Goal: Task Accomplishment & Management: Manage account settings

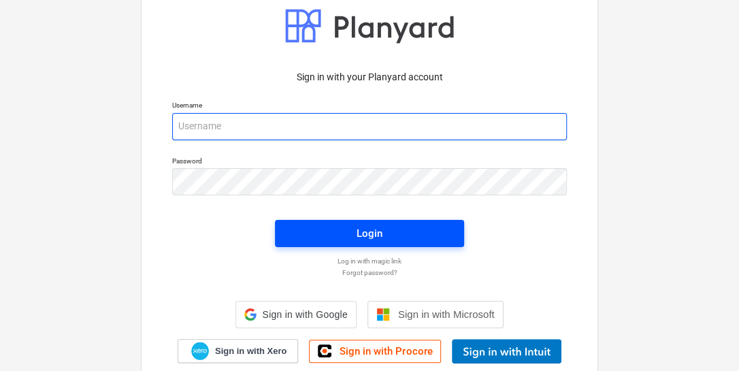
type input "[EMAIL_ADDRESS][DOMAIN_NAME]"
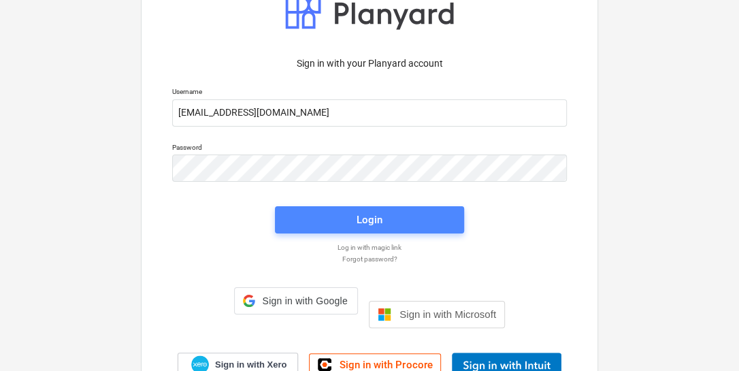
click at [366, 229] on div "Login" at bounding box center [370, 220] width 26 height 18
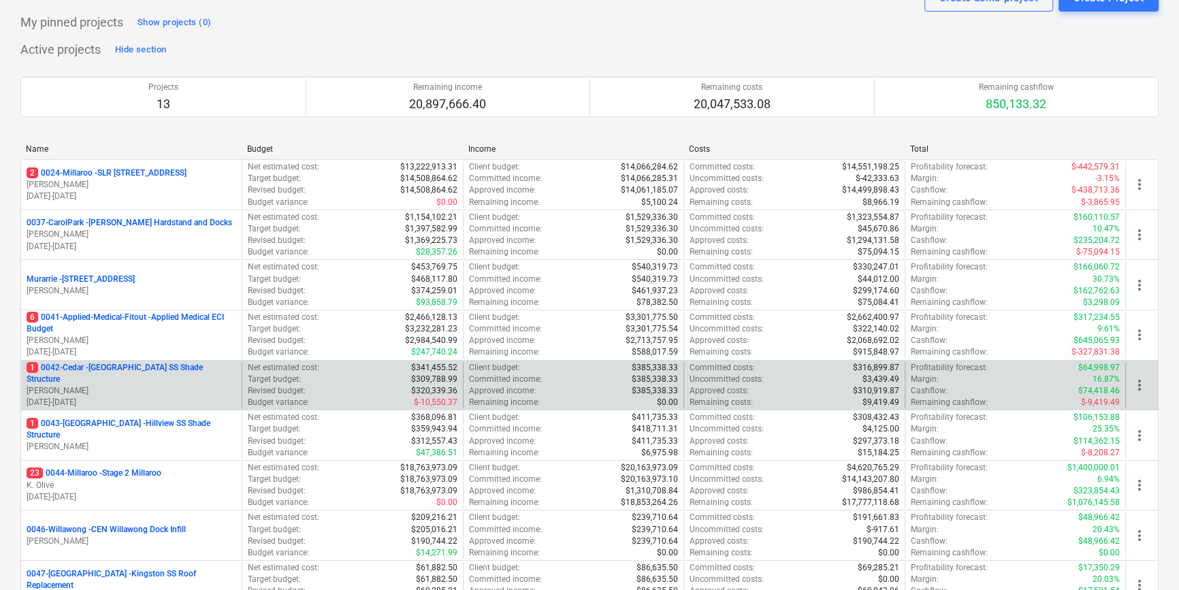
scroll to position [123, 0]
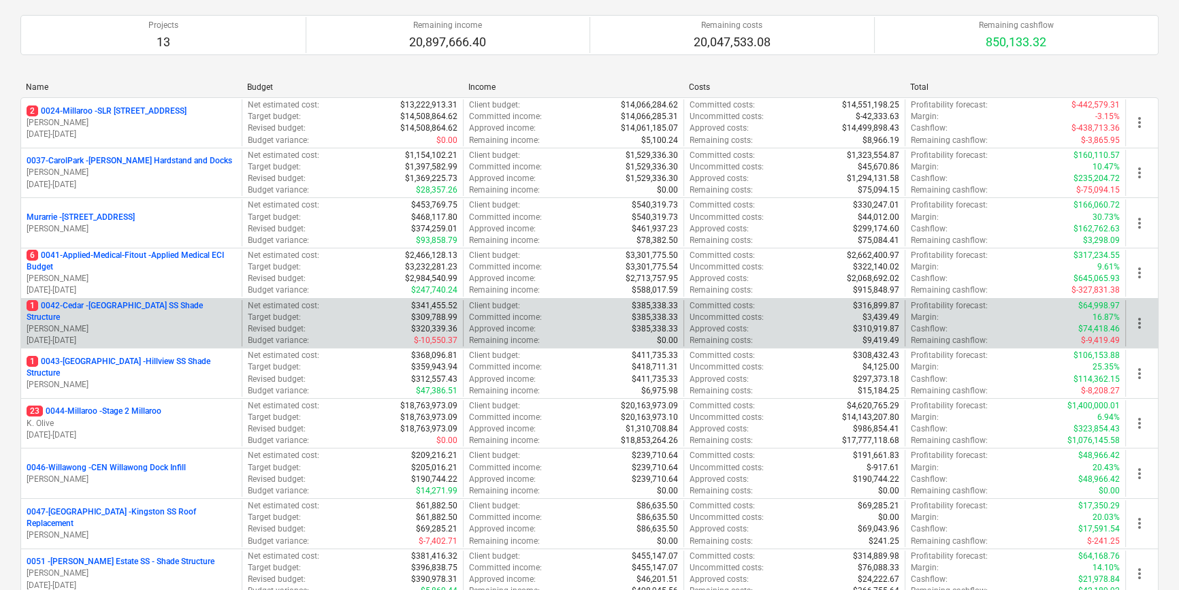
click at [204, 312] on p "1 0042-Cedar - [GEOGRAPHIC_DATA] SS Shade Structure" at bounding box center [132, 311] width 210 height 23
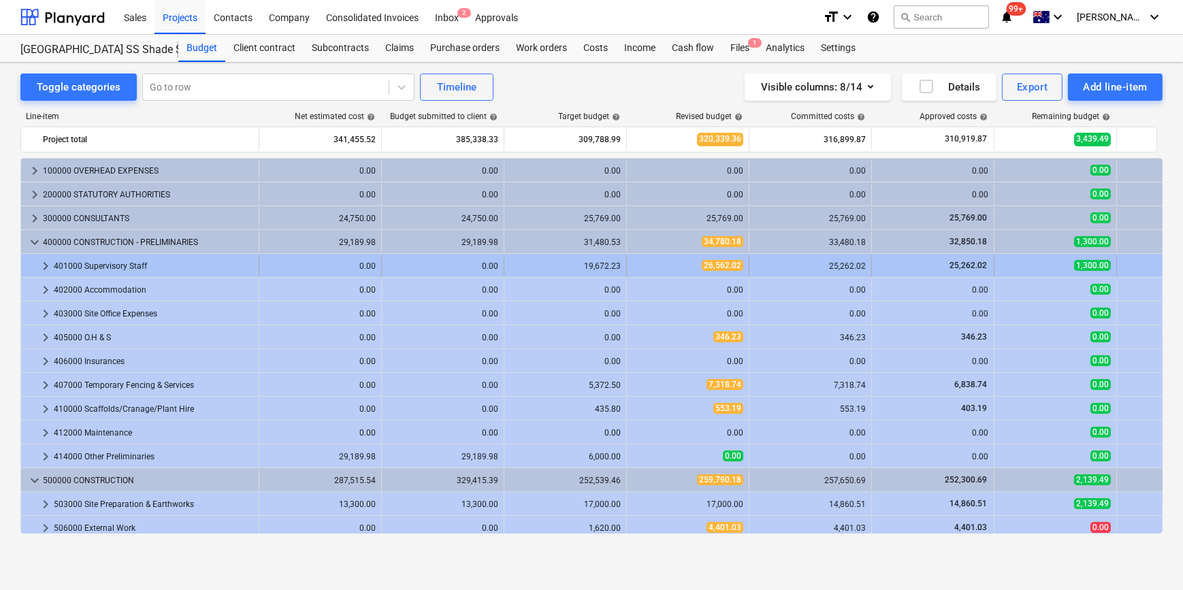
click at [42, 265] on span "keyboard_arrow_right" at bounding box center [45, 266] width 16 height 16
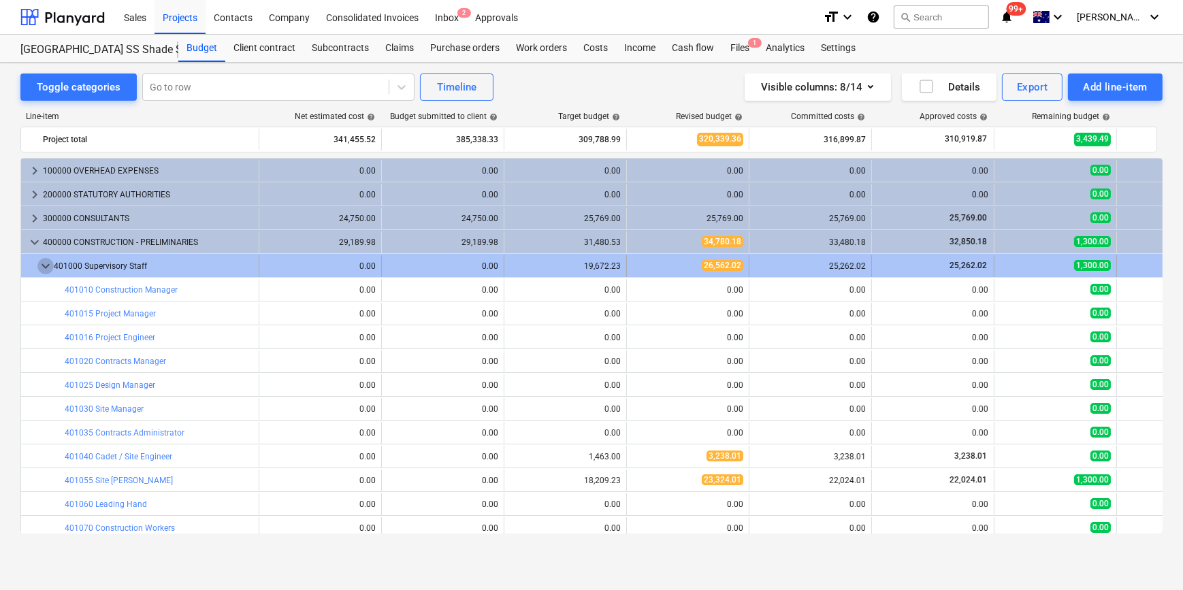
click at [41, 265] on span "keyboard_arrow_down" at bounding box center [45, 266] width 16 height 16
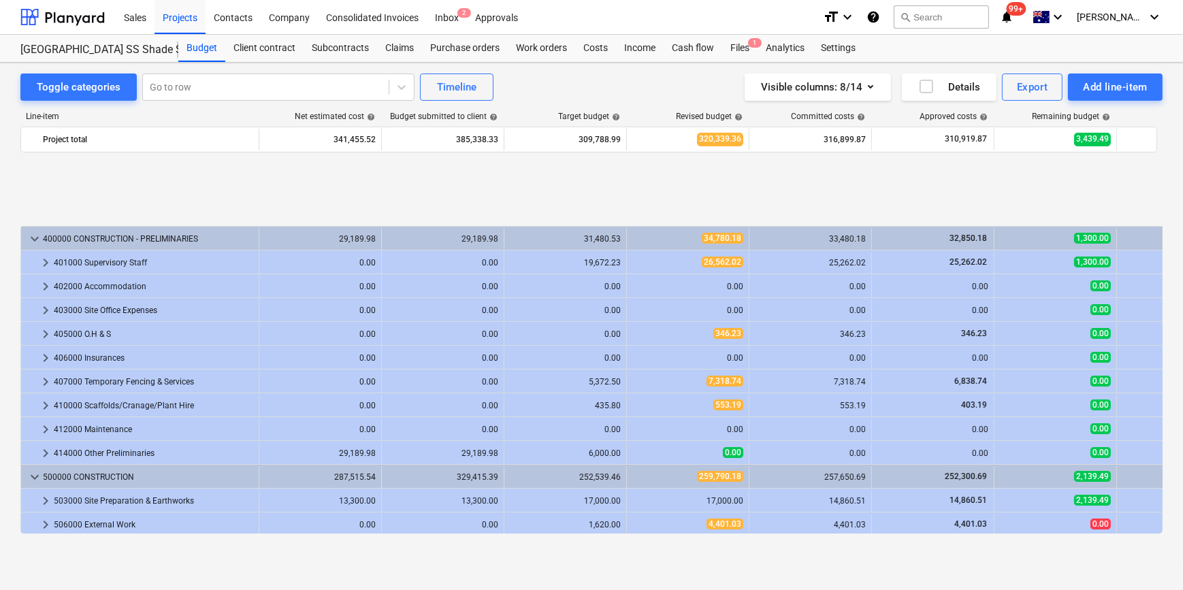
scroll to position [123, 0]
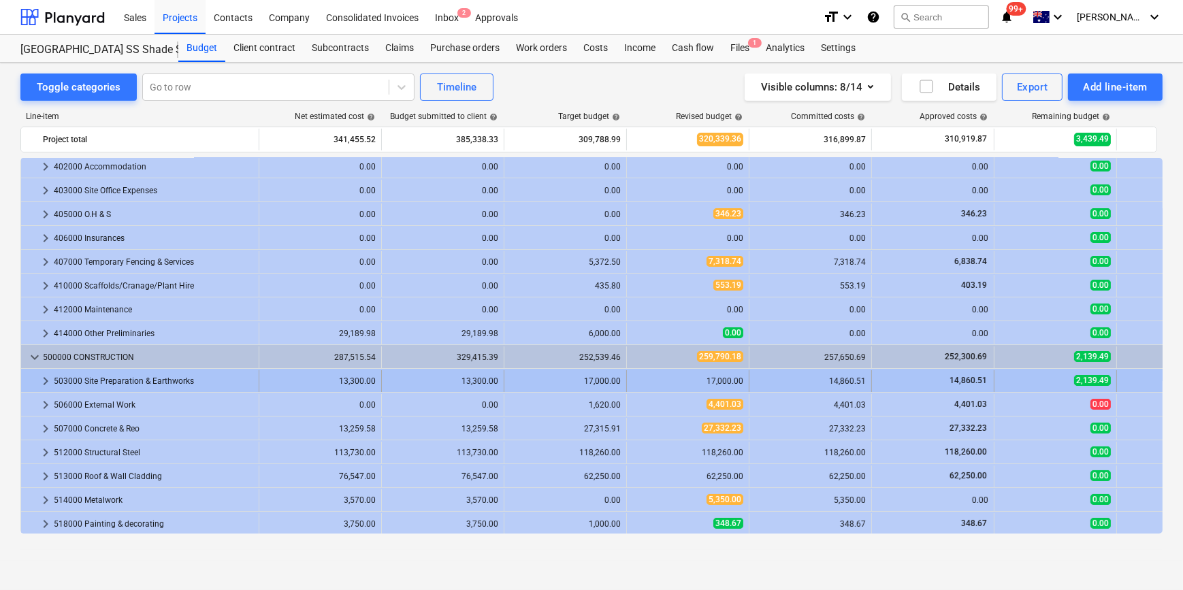
click at [44, 370] on span "keyboard_arrow_right" at bounding box center [45, 381] width 16 height 16
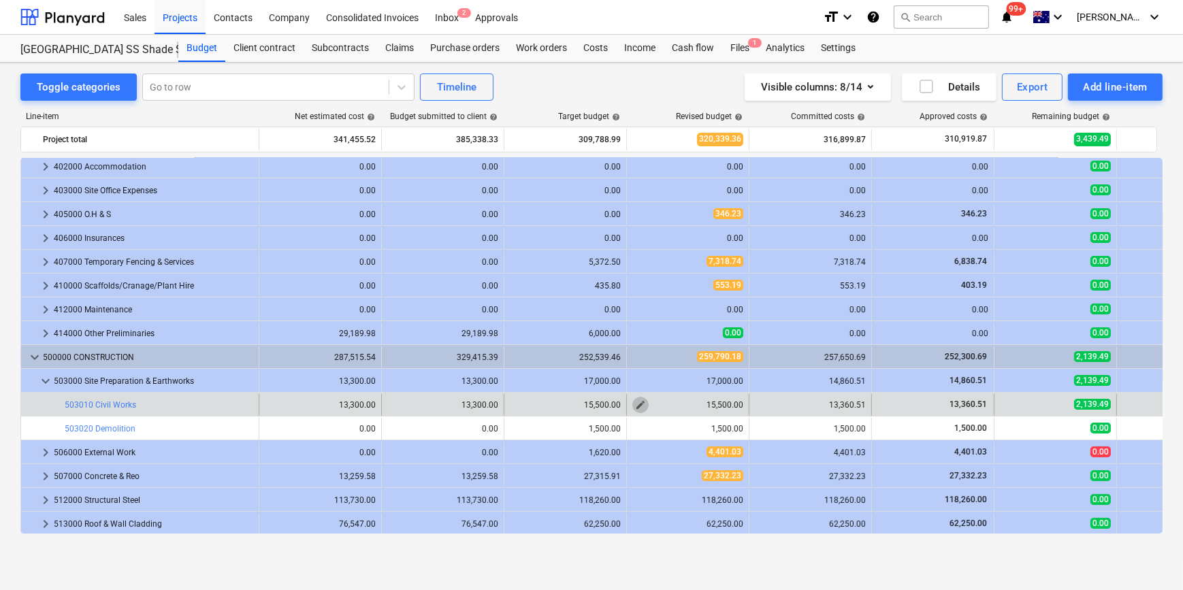
click at [633, 370] on button "edit" at bounding box center [640, 405] width 16 height 16
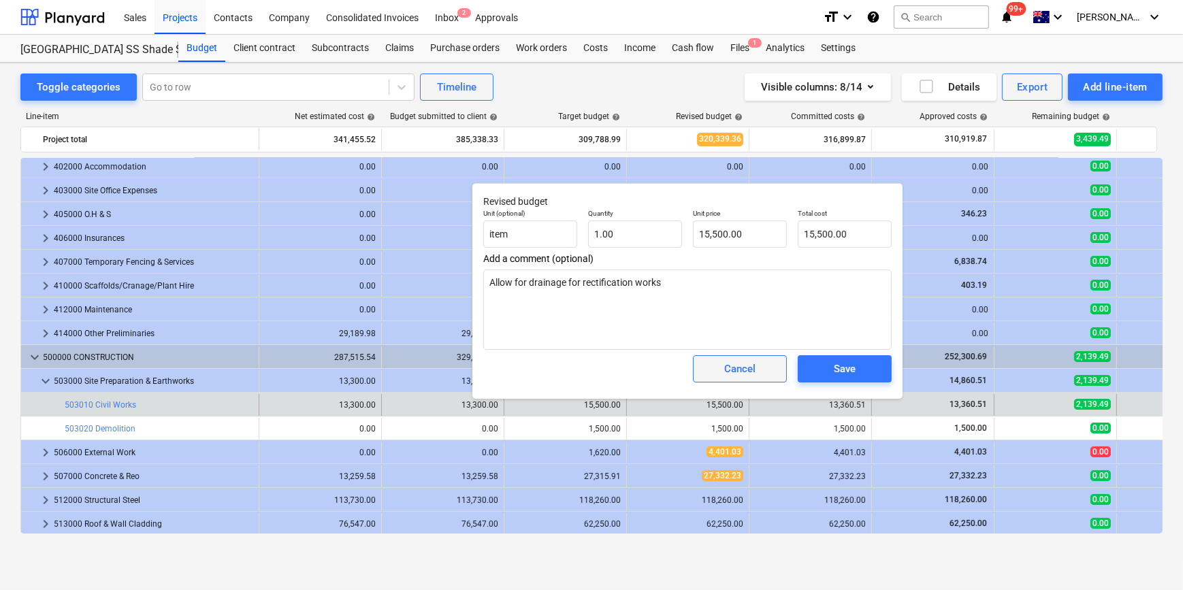
click at [743, 370] on span "Cancel" at bounding box center [740, 369] width 60 height 18
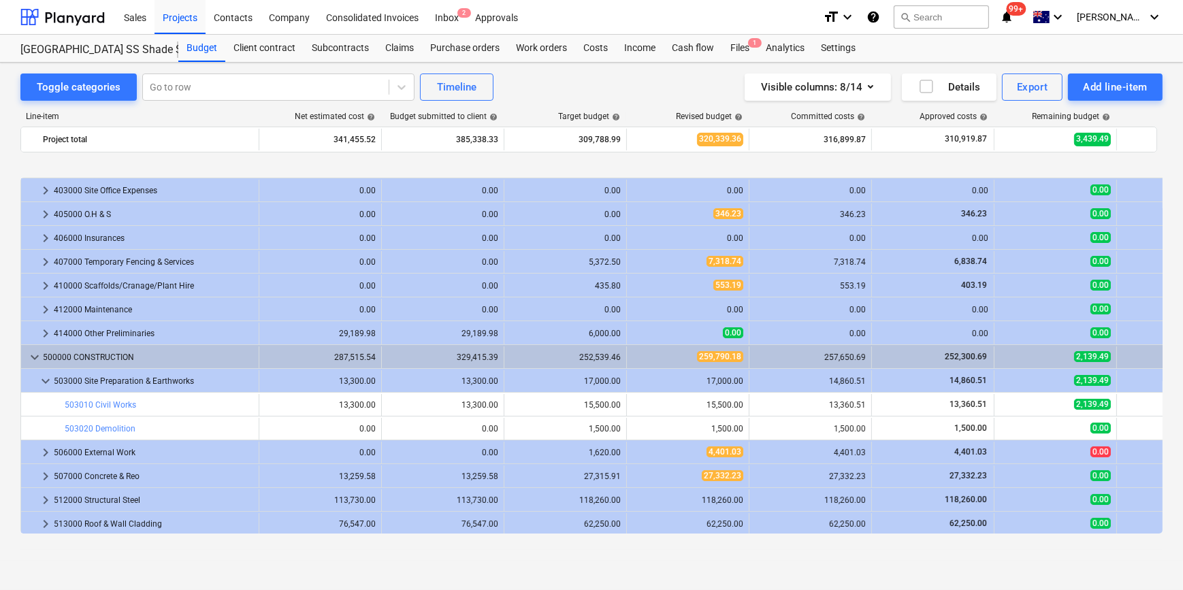
scroll to position [185, 0]
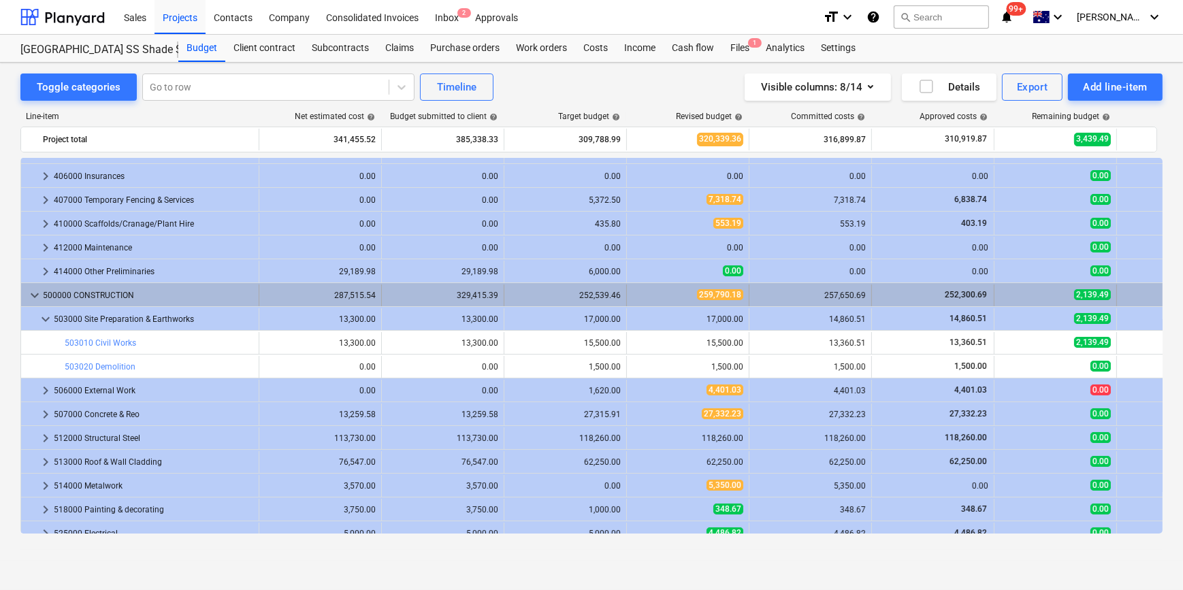
click at [35, 295] on span "keyboard_arrow_down" at bounding box center [35, 295] width 16 height 16
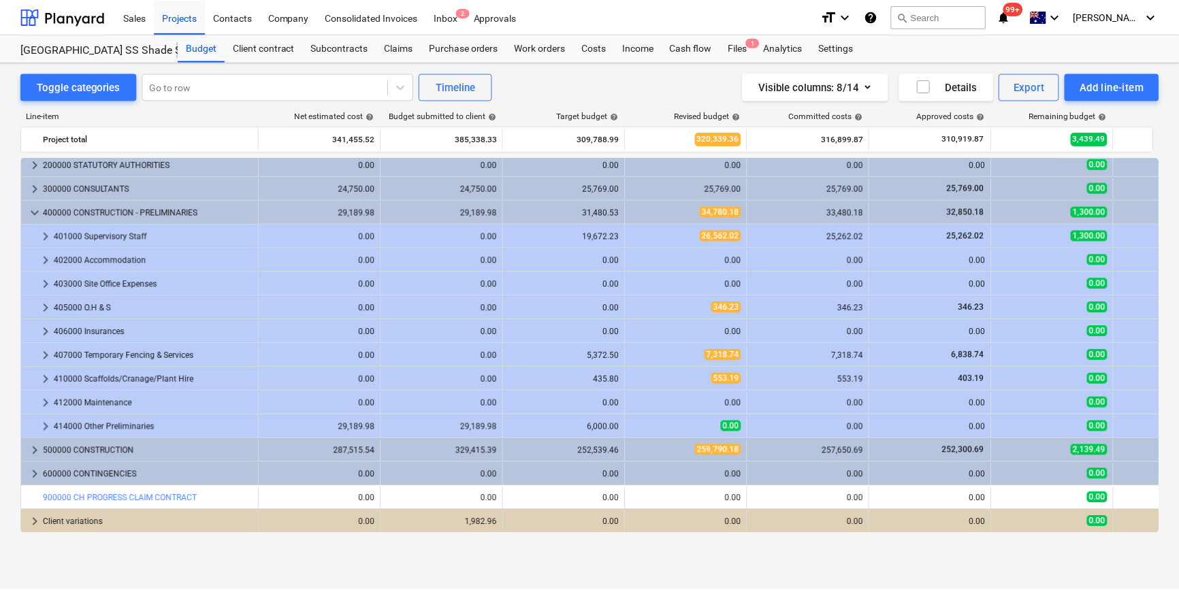
scroll to position [0, 0]
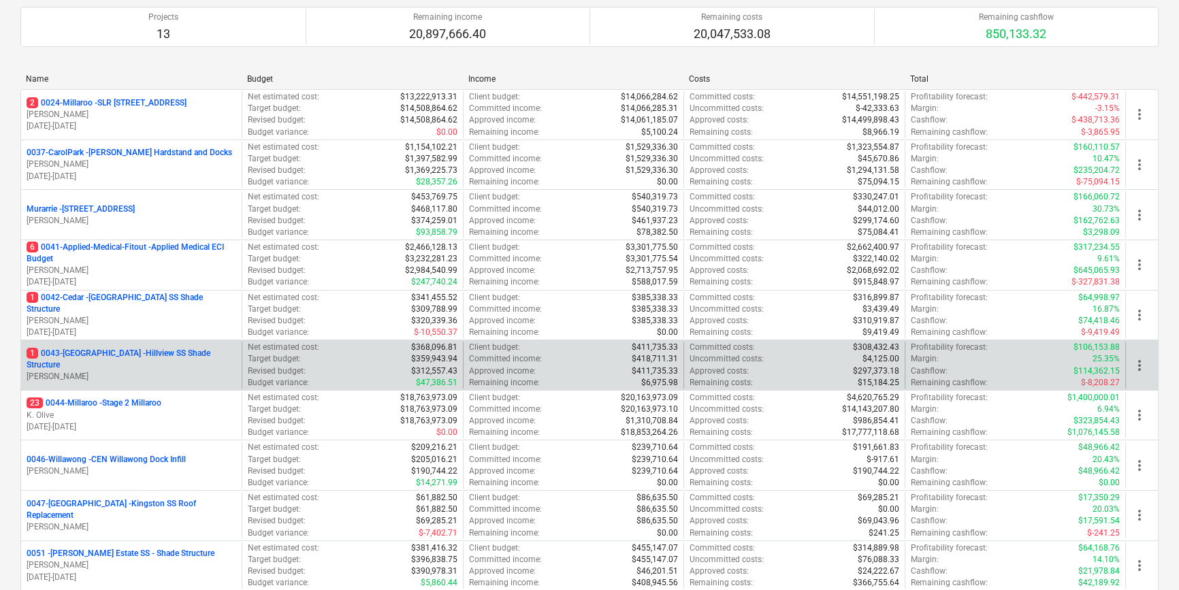
scroll to position [193, 0]
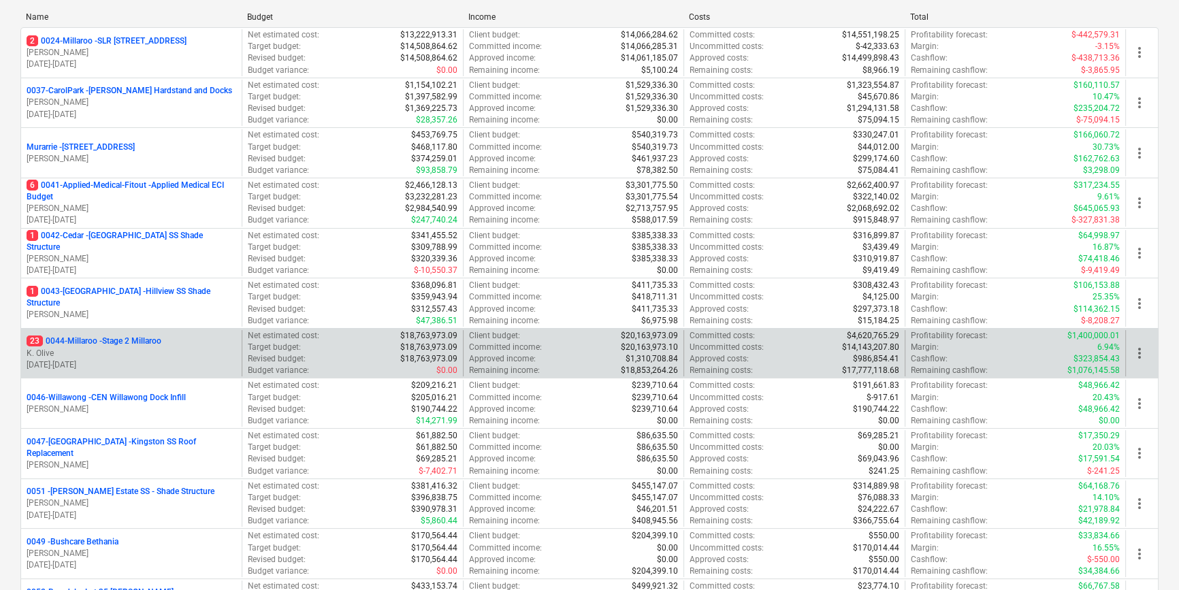
click at [144, 340] on p "23 0044-Millaroo - Stage 2 Millaroo" at bounding box center [94, 342] width 135 height 12
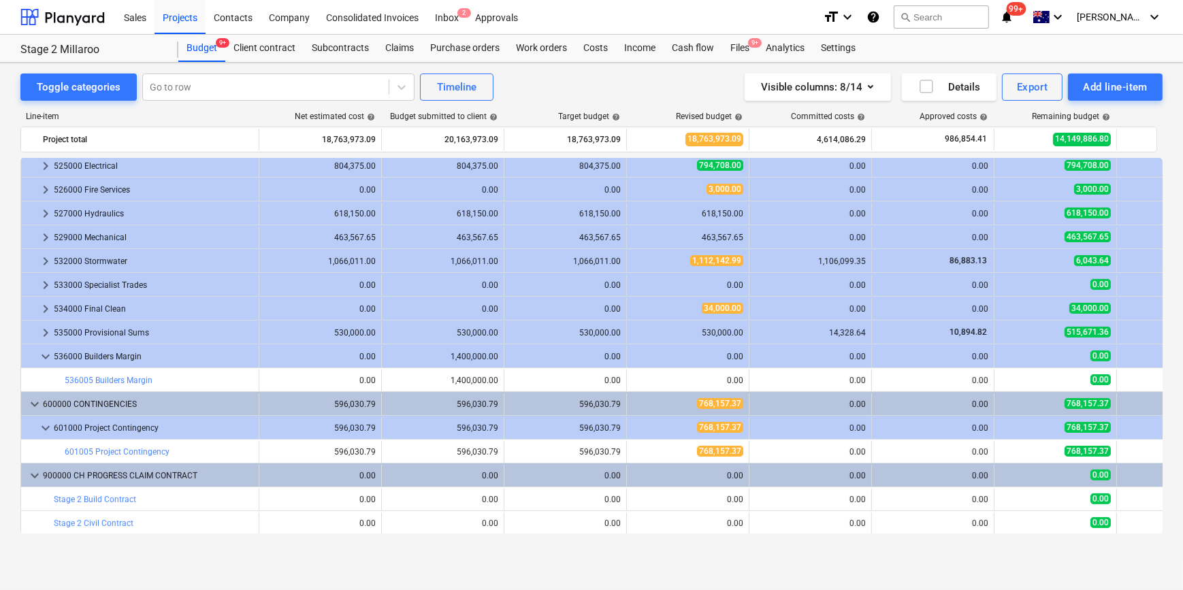
scroll to position [506, 0]
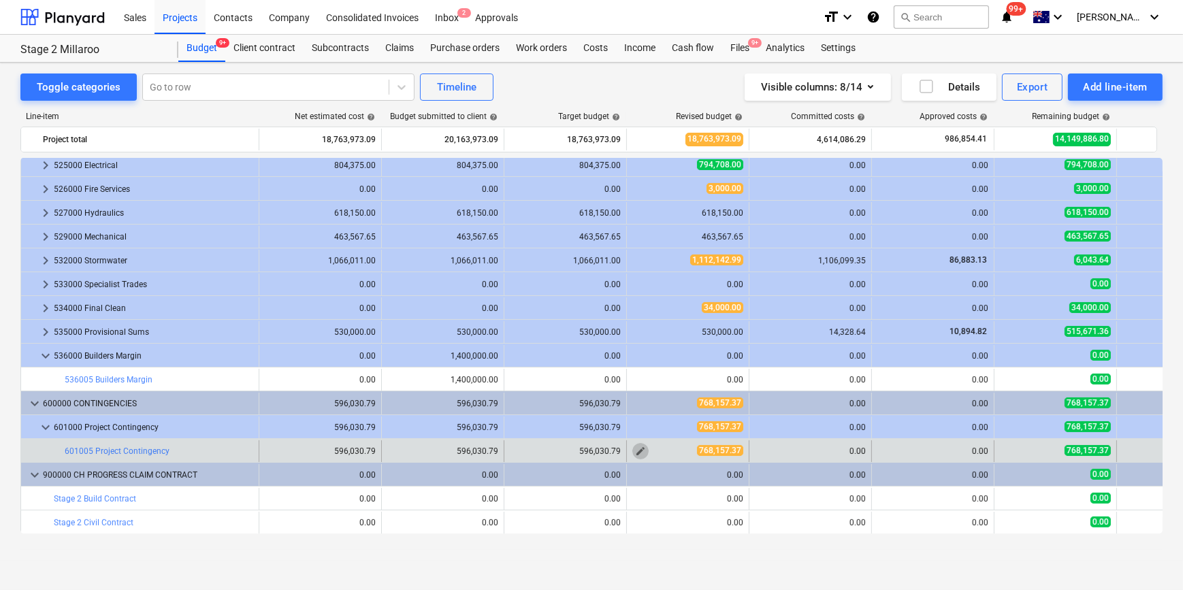
click at [635, 370] on span "edit" at bounding box center [640, 451] width 11 height 11
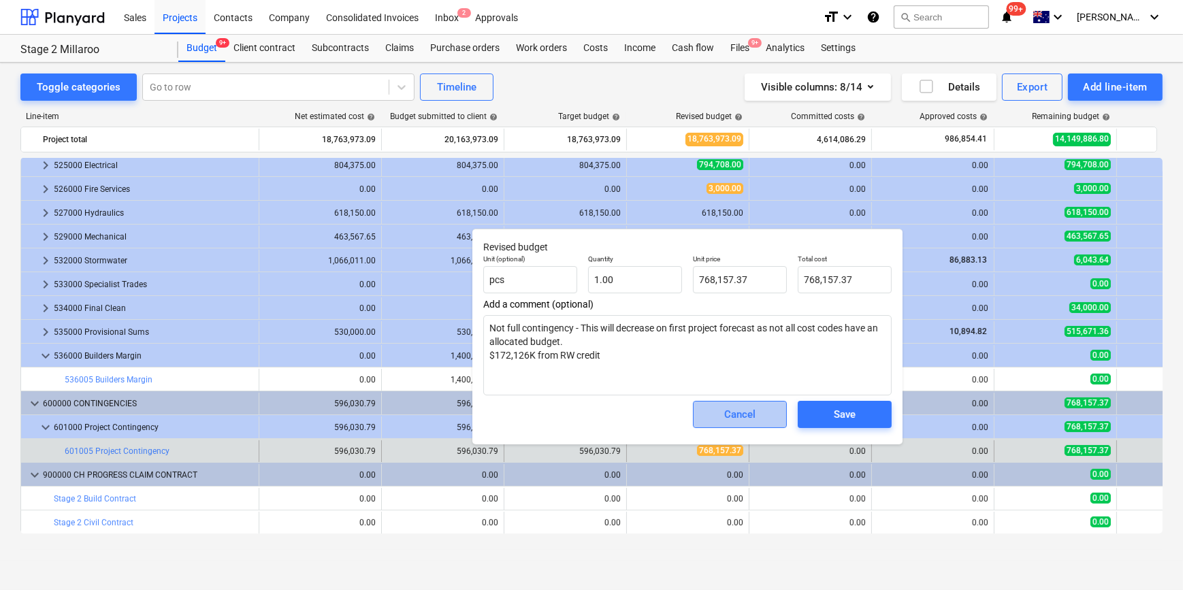
click at [724, 370] on div "Cancel" at bounding box center [739, 415] width 31 height 18
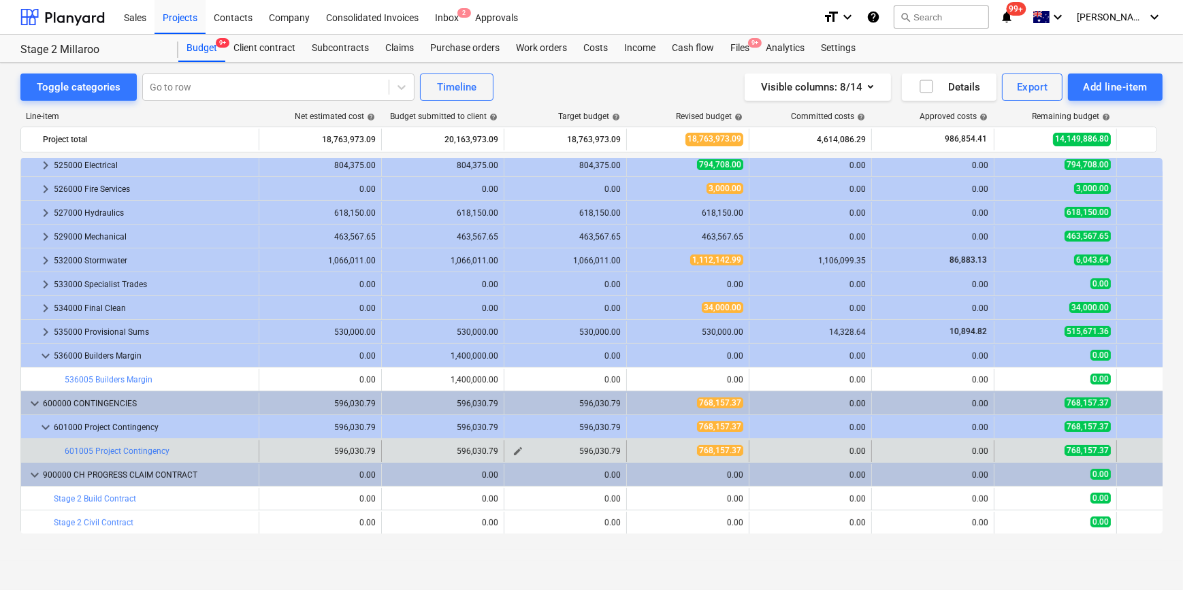
click at [520, 370] on span "edit" at bounding box center [518, 451] width 11 height 11
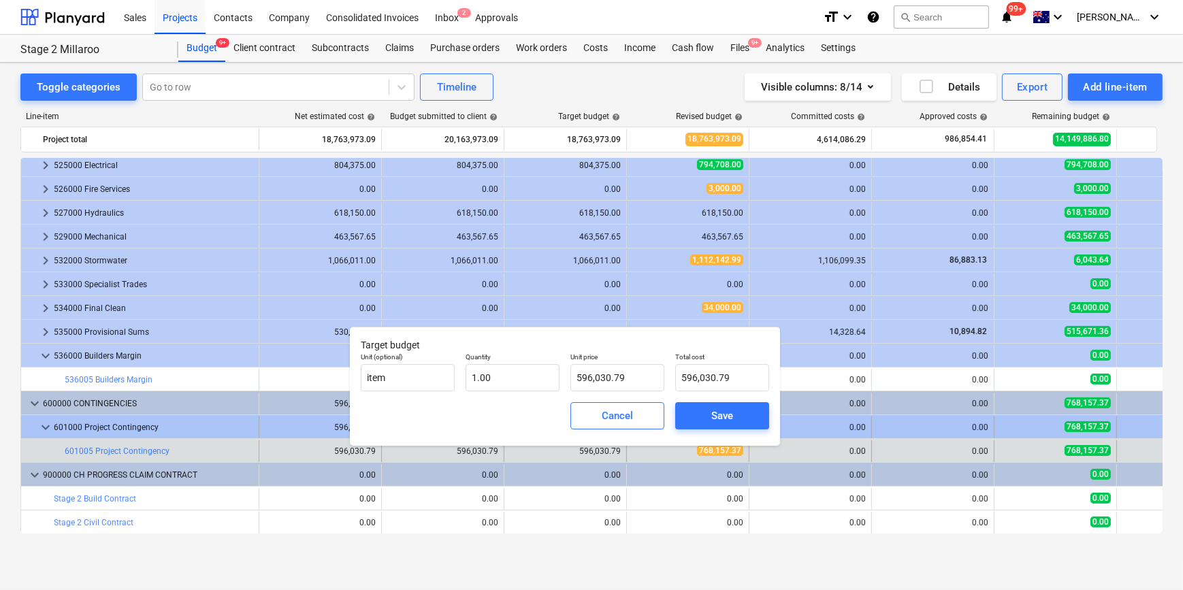
click at [606, 370] on div "Cancel" at bounding box center [617, 416] width 31 height 18
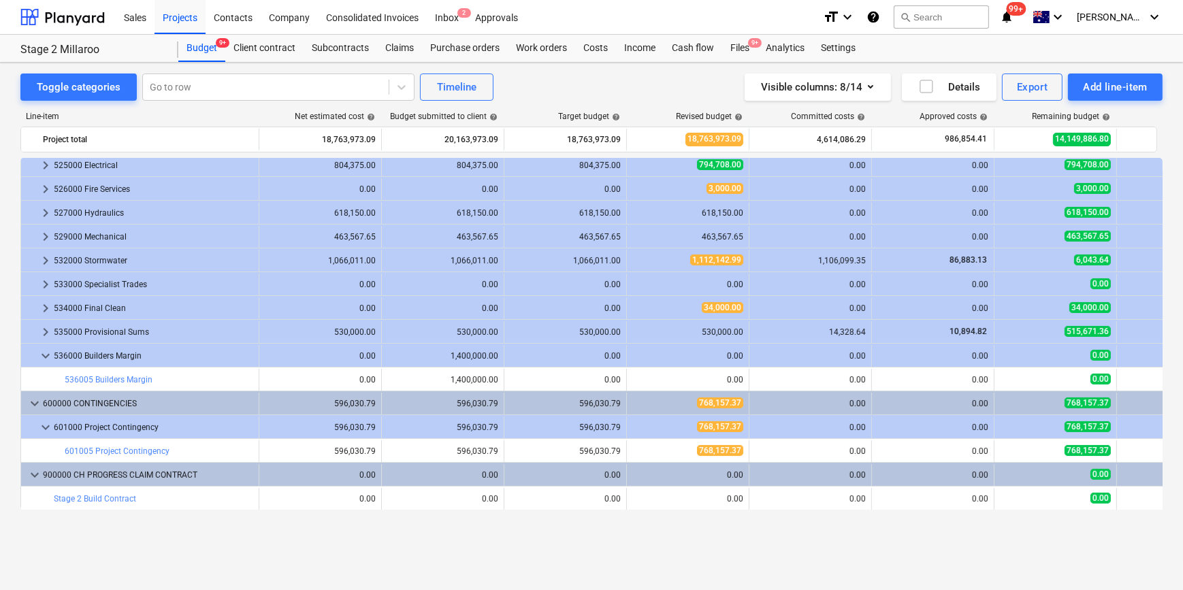
scroll to position [444, 0]
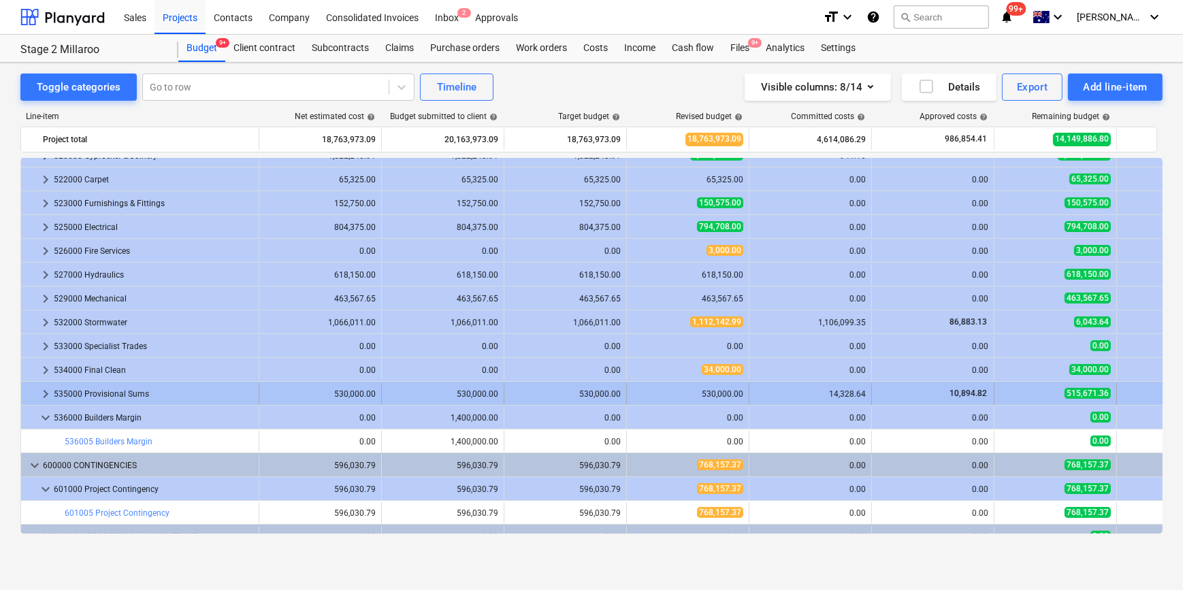
click at [43, 370] on span "keyboard_arrow_right" at bounding box center [45, 394] width 16 height 16
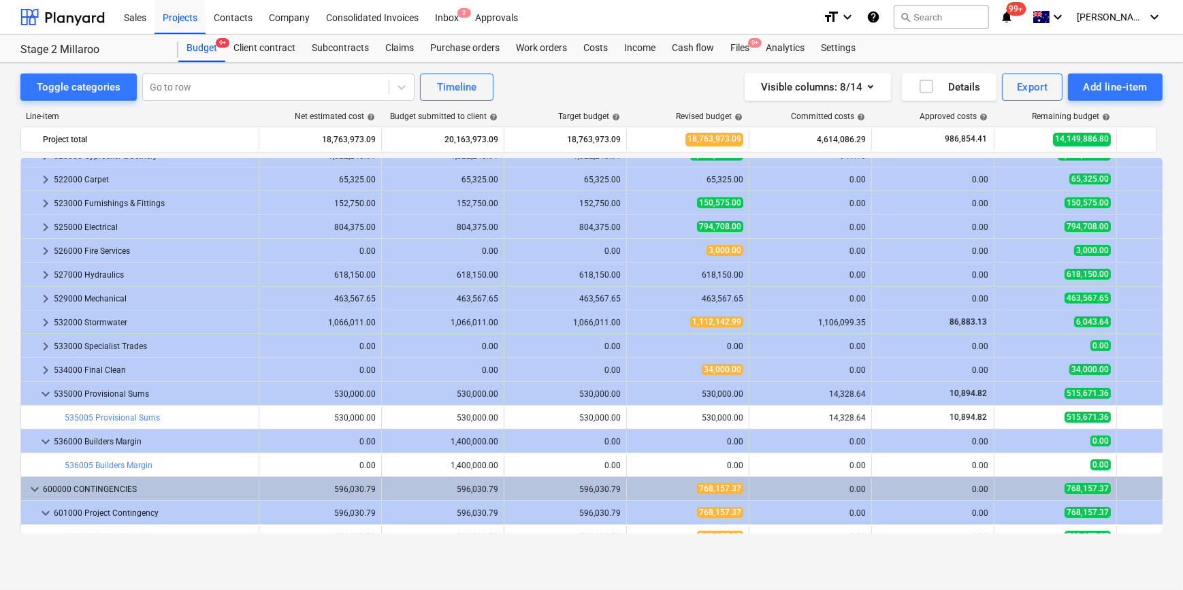
click at [43, 370] on span "keyboard_arrow_down" at bounding box center [45, 394] width 16 height 16
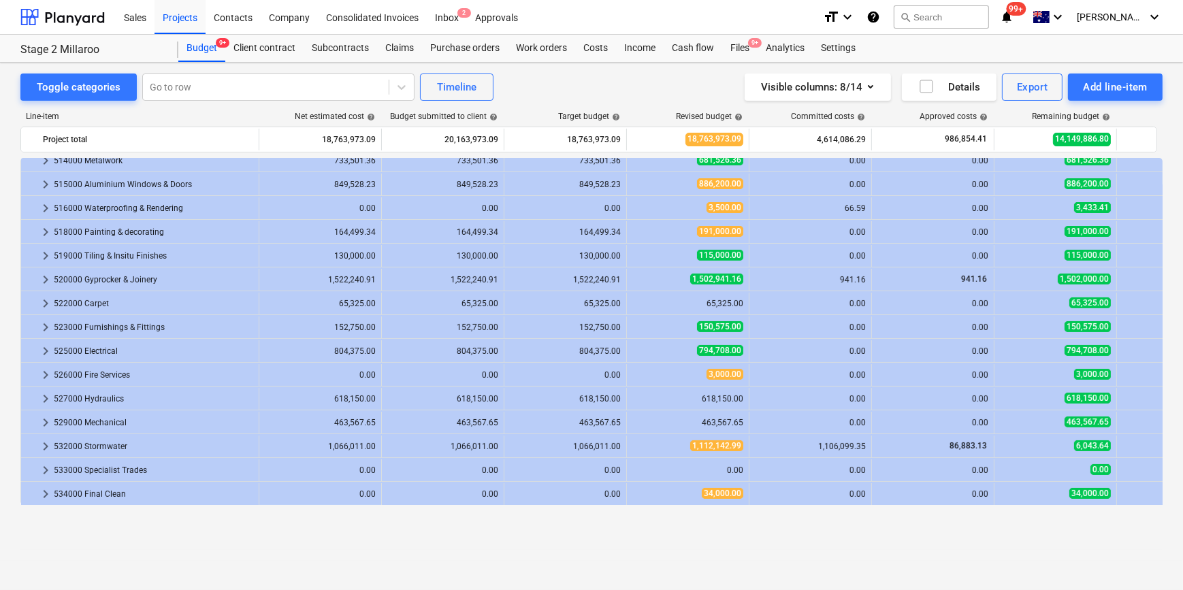
scroll to position [259, 0]
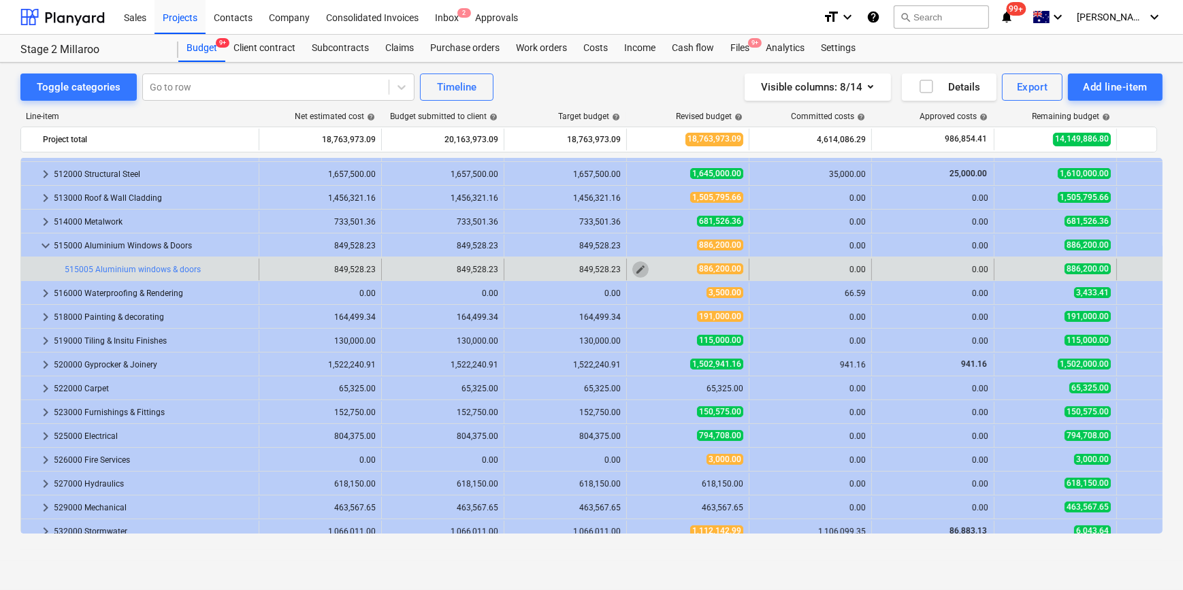
click at [632, 268] on button "edit" at bounding box center [640, 269] width 16 height 16
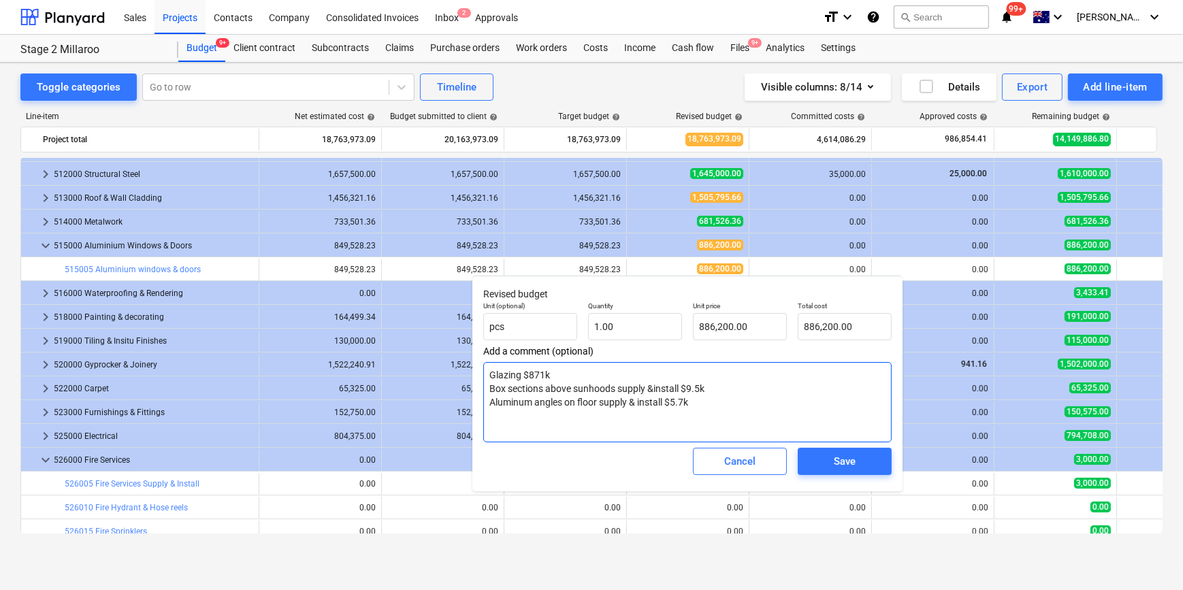
type textarea "x"
click at [743, 370] on button "Cancel" at bounding box center [740, 461] width 94 height 27
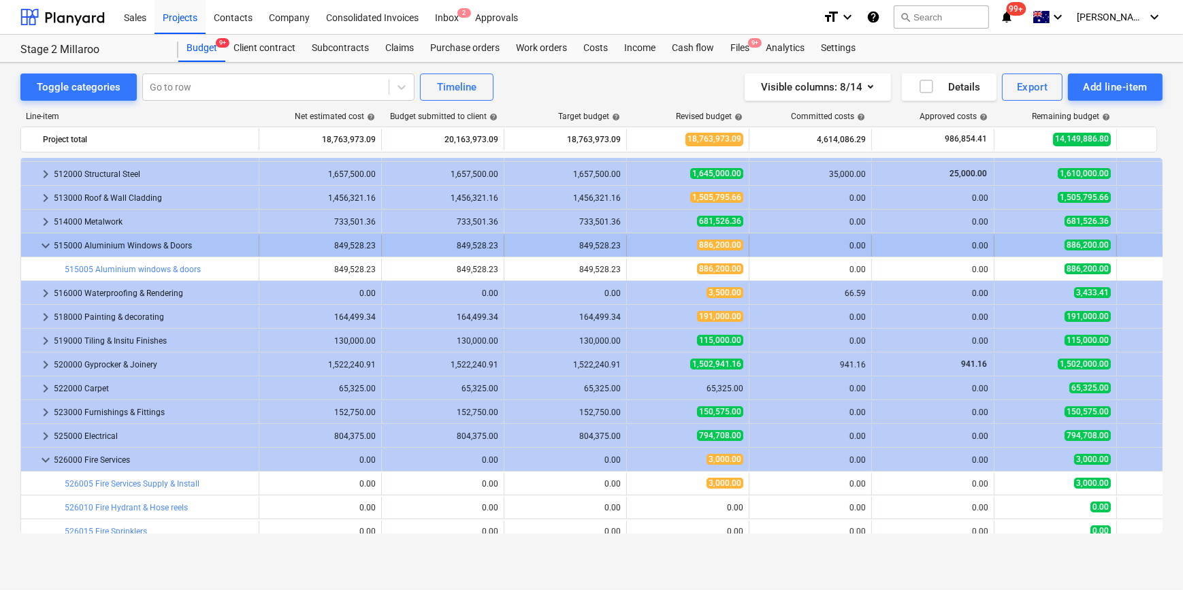
click at [32, 246] on div at bounding box center [32, 246] width 11 height 22
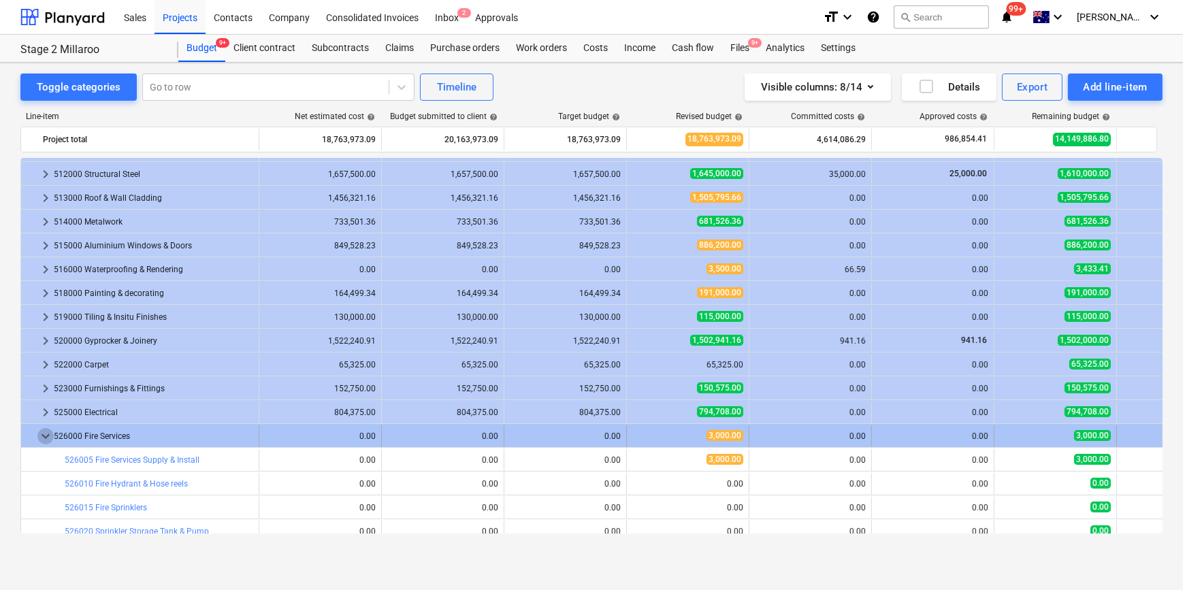
click at [37, 370] on span "keyboard_arrow_down" at bounding box center [45, 436] width 16 height 16
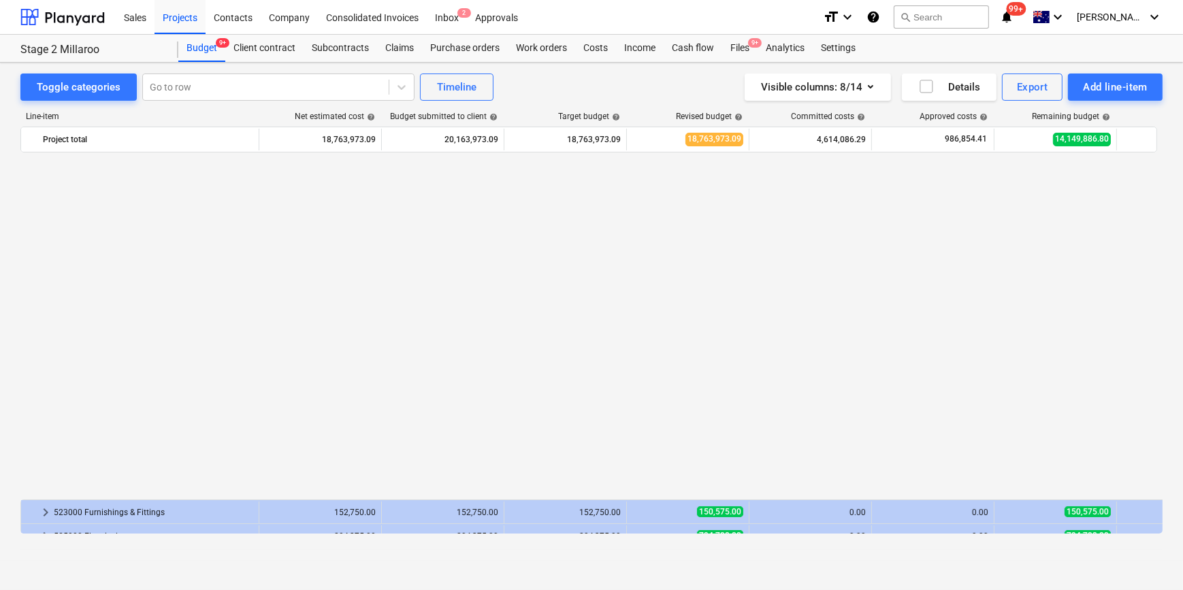
scroll to position [506, 0]
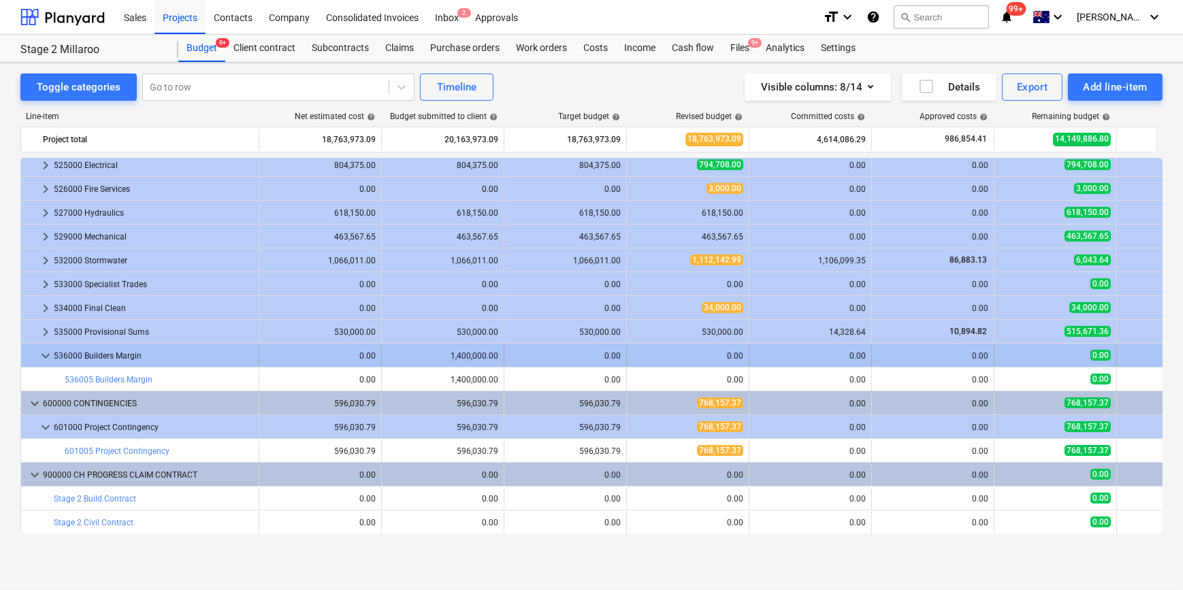
click at [43, 356] on span "keyboard_arrow_down" at bounding box center [45, 356] width 16 height 16
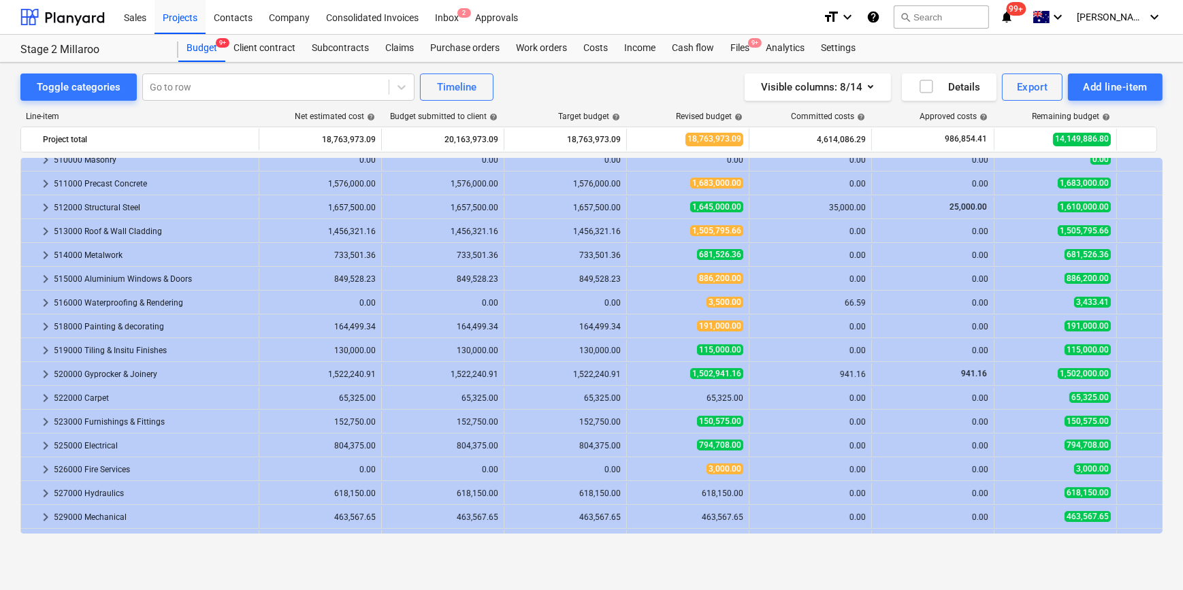
scroll to position [48, 0]
